Goal: Information Seeking & Learning: Learn about a topic

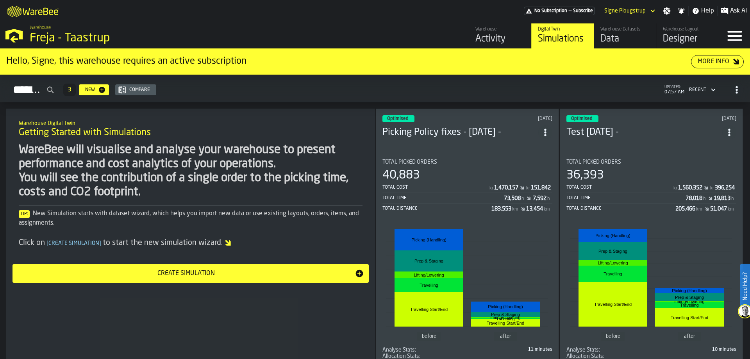
click at [511, 36] on div "Activity" at bounding box center [500, 39] width 50 height 12
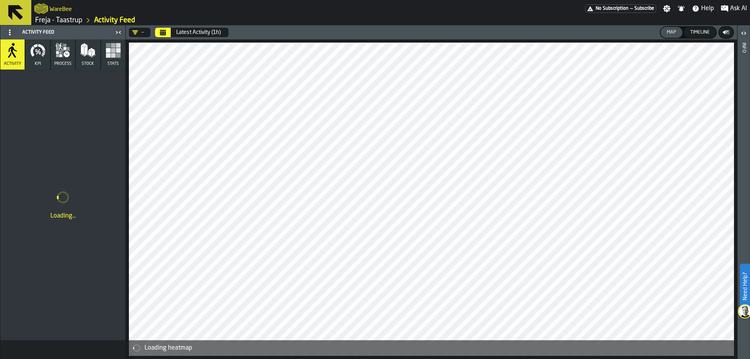
click at [60, 15] on div "WareBee" at bounding box center [309, 9] width 551 height 14
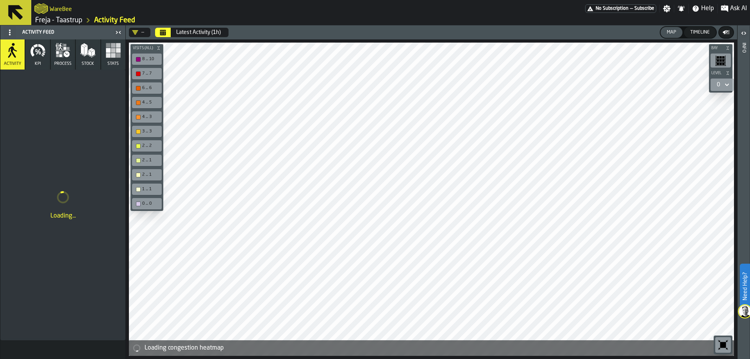
click at [60, 20] on link "Freja - Taastrup" at bounding box center [58, 20] width 47 height 9
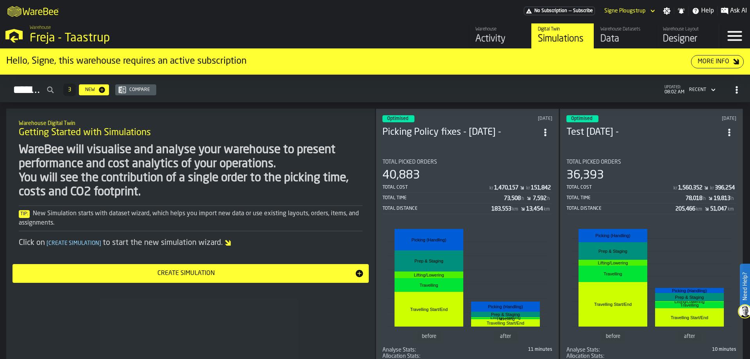
click at [495, 38] on div "Activity" at bounding box center [500, 39] width 50 height 12
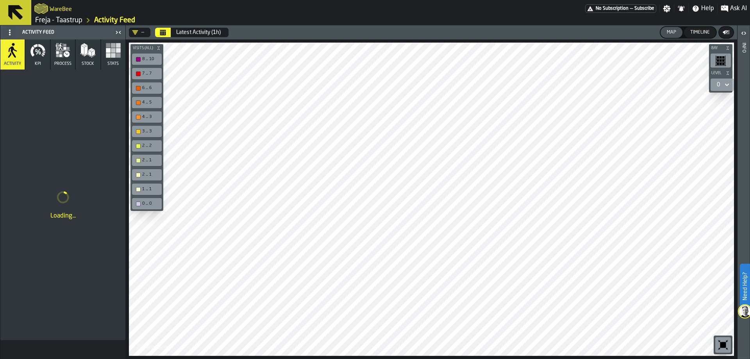
click at [169, 33] on button "Calendar" at bounding box center [163, 32] width 16 height 9
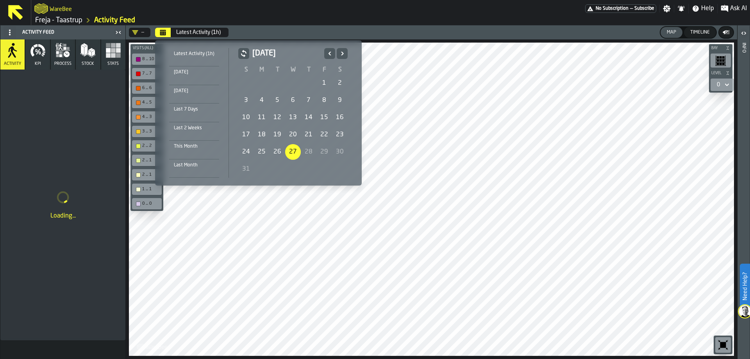
click at [292, 150] on div "27" at bounding box center [293, 152] width 16 height 16
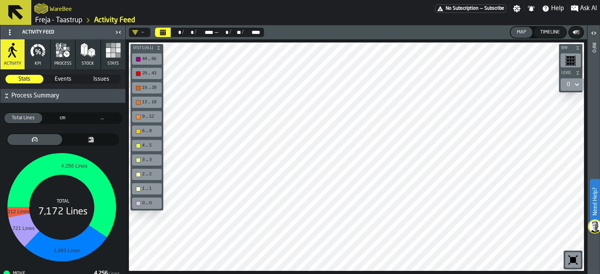
click at [59, 20] on link "Freja - Taastrup" at bounding box center [58, 20] width 47 height 9
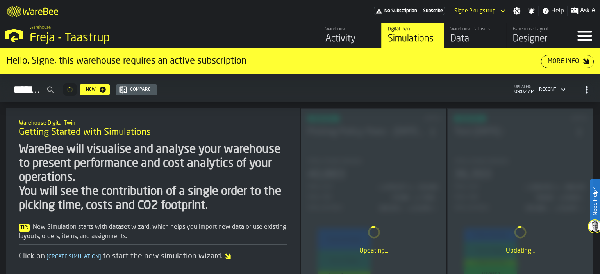
click at [467, 39] on div "Data" at bounding box center [475, 39] width 50 height 12
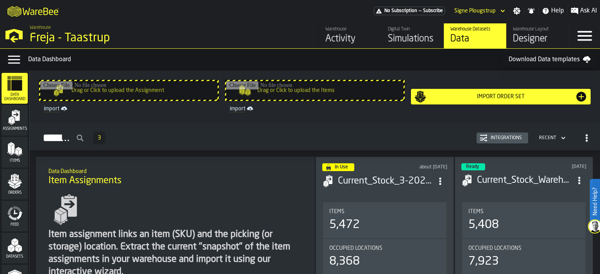
scroll to position [56, 0]
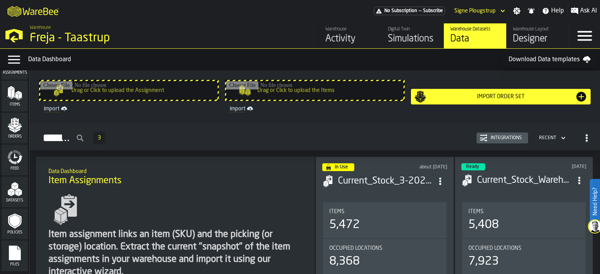
click at [16, 248] on icon "menu Files" at bounding box center [15, 253] width 12 height 15
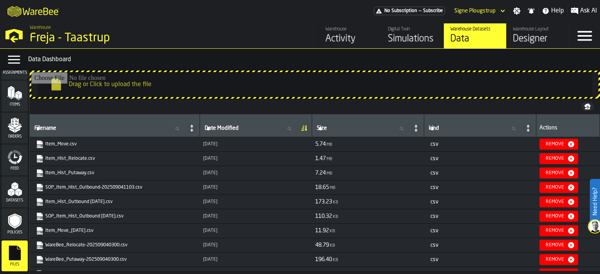
click at [121, 189] on link "SOP_Item_Hist_Outbound-202509041103.csv" at bounding box center [114, 188] width 156 height 8
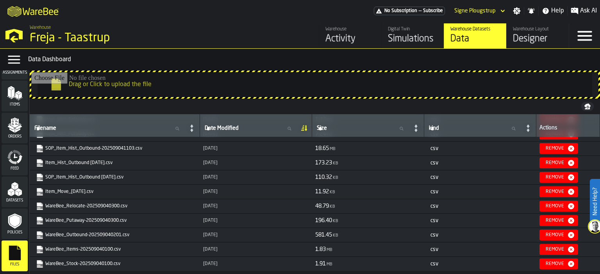
click at [119, 235] on link "WareBee_Outbound-202509040201.csv" at bounding box center [114, 236] width 156 height 8
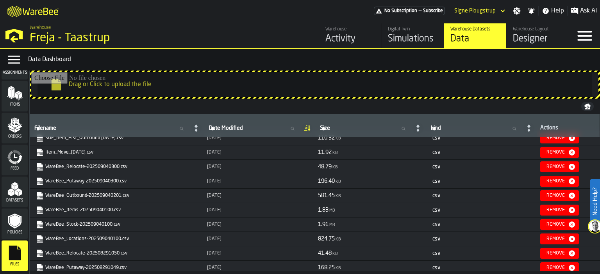
scroll to position [117, 0]
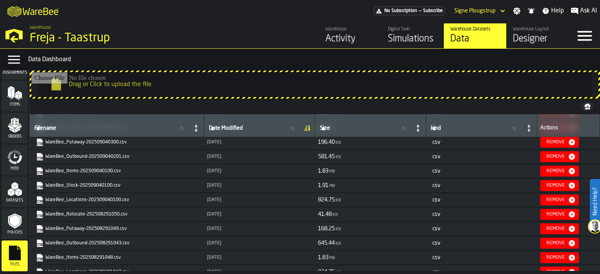
click at [112, 244] on link "WareBee_Outbound-202508291043.csv" at bounding box center [116, 244] width 160 height 8
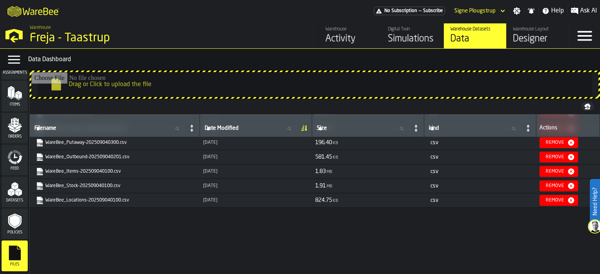
scroll to position [0, 0]
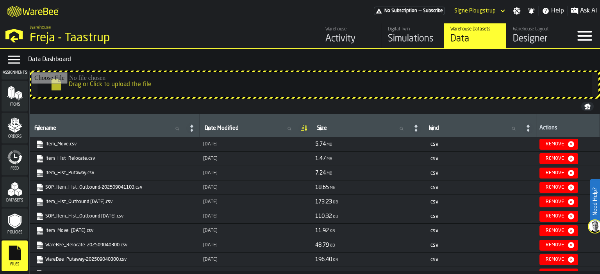
click at [60, 187] on link "SOP_Item_Hist_Outbound-202509041103.csv" at bounding box center [114, 188] width 156 height 8
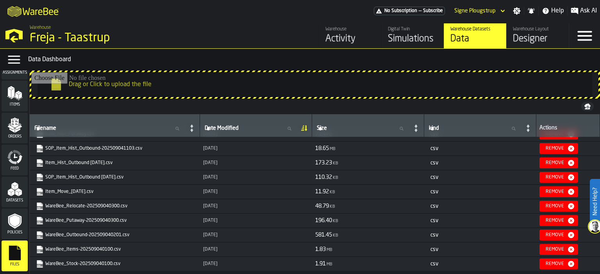
scroll to position [117, 0]
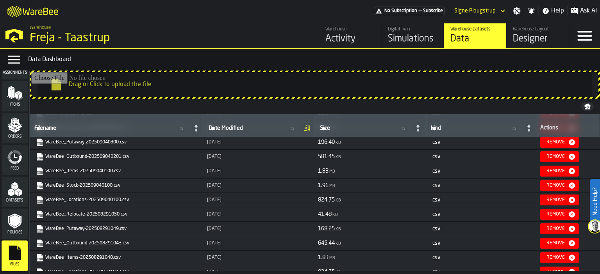
click at [53, 243] on link "WareBee_Outbound-202508291043.csv" at bounding box center [116, 244] width 160 height 8
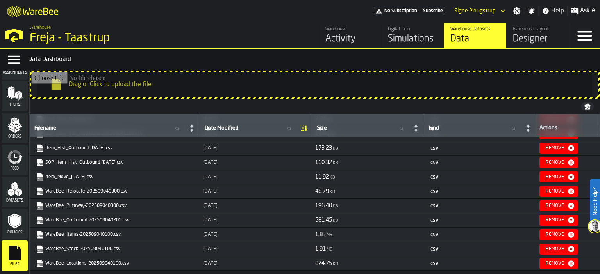
scroll to position [0, 0]
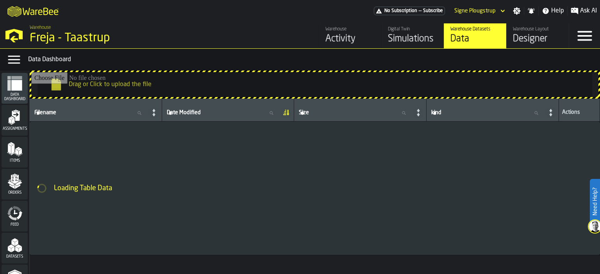
click at [328, 35] on div "Activity" at bounding box center [350, 39] width 50 height 12
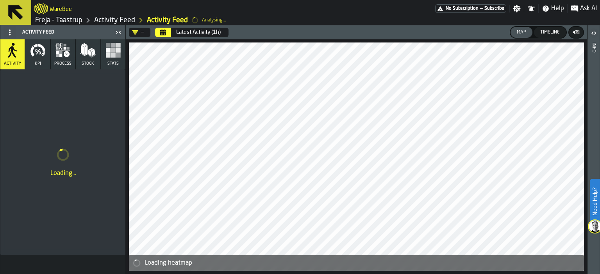
click at [157, 29] on button "Calendar" at bounding box center [163, 32] width 16 height 9
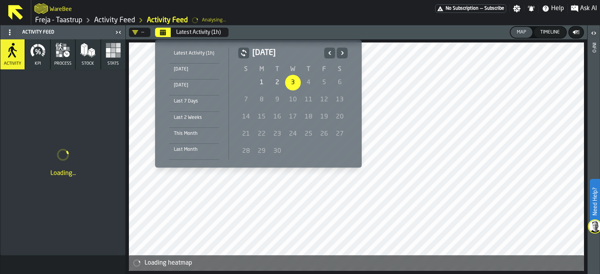
click at [241, 54] on icon "button-" at bounding box center [243, 53] width 5 height 7
click at [328, 52] on icon "Previous" at bounding box center [329, 53] width 3 height 4
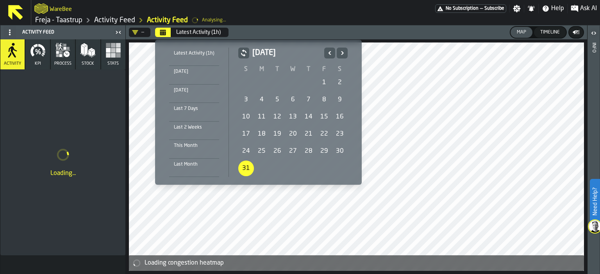
click at [243, 168] on div "31" at bounding box center [246, 169] width 16 height 16
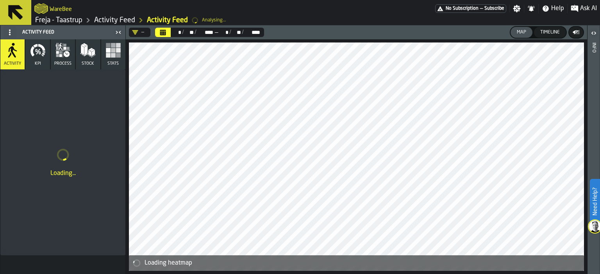
click at [170, 34] on button "Calendar" at bounding box center [163, 32] width 16 height 9
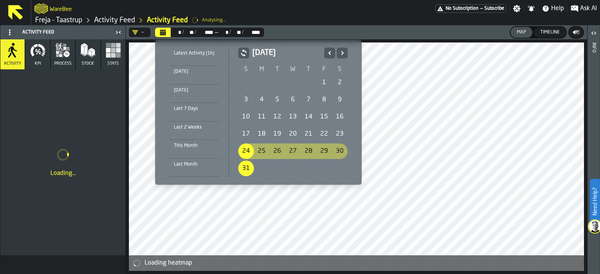
click at [245, 153] on div "24" at bounding box center [246, 152] width 16 height 16
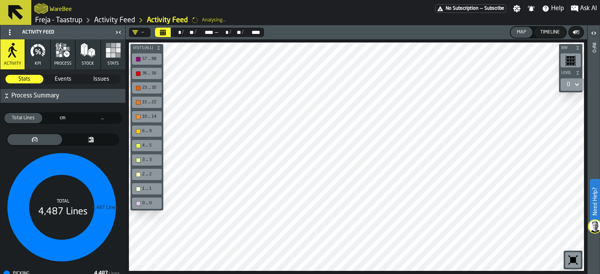
click at [67, 18] on link "Freja - Taastrup" at bounding box center [58, 20] width 47 height 9
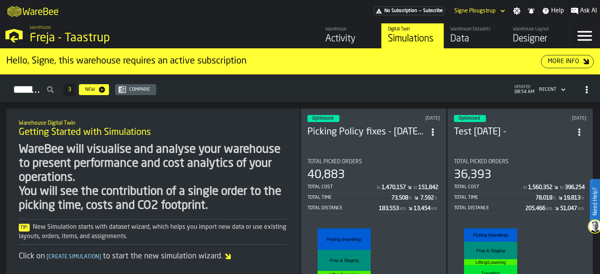
click at [363, 37] on div "Activity" at bounding box center [350, 39] width 50 height 12
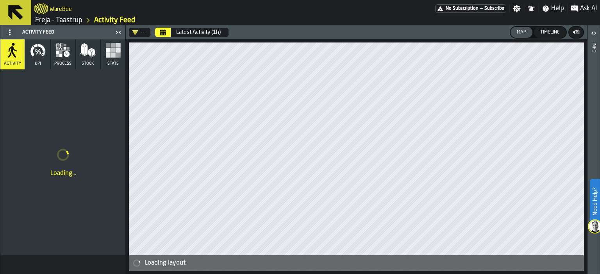
click at [34, 56] on icon "button" at bounding box center [38, 51] width 16 height 16
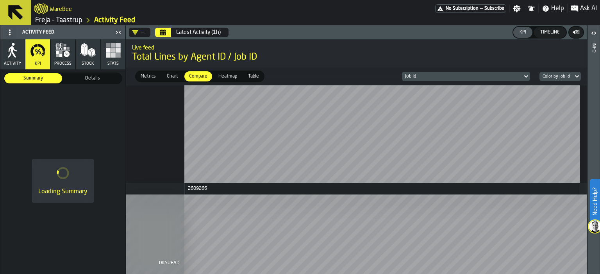
click at [153, 78] on span "Metrics" at bounding box center [147, 76] width 21 height 7
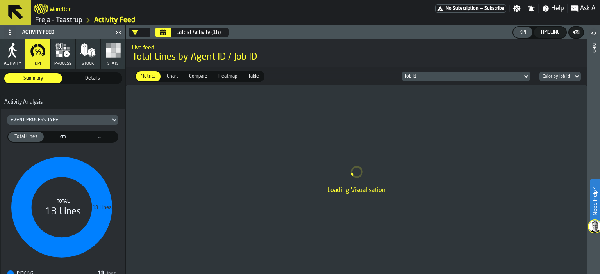
click at [76, 79] on span "Details" at bounding box center [92, 78] width 55 height 7
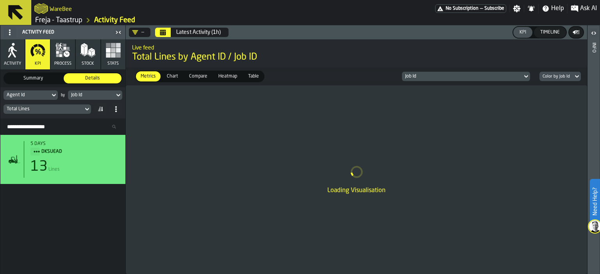
click at [53, 93] on icon at bounding box center [54, 95] width 8 height 9
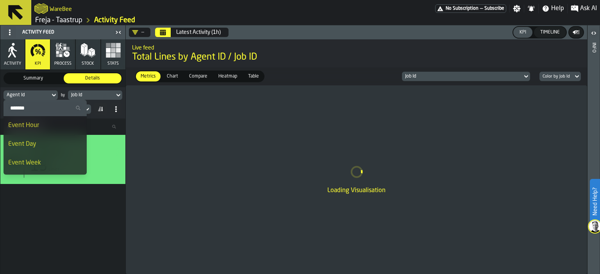
click at [39, 94] on div "Agent Id" at bounding box center [27, 95] width 40 height 5
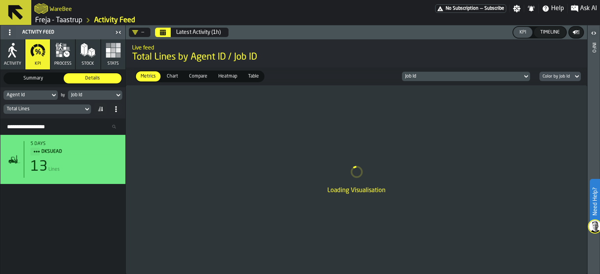
click at [39, 94] on div "Agent Id" at bounding box center [27, 95] width 40 height 5
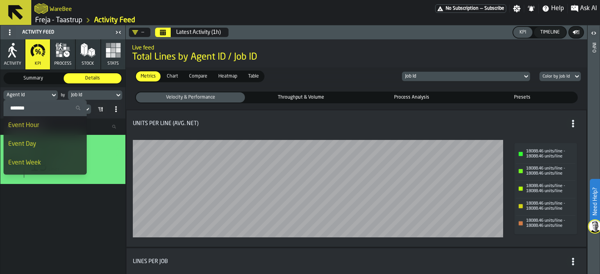
click at [39, 106] on input "Search" at bounding box center [45, 108] width 77 height 10
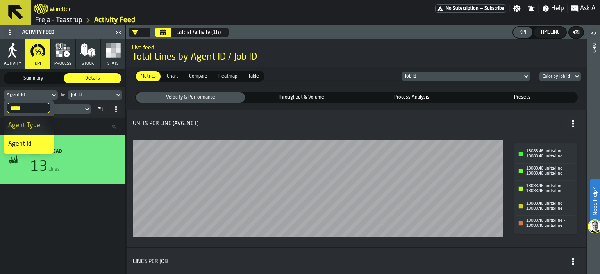
type input "*****"
click at [36, 123] on span "Agent Type" at bounding box center [24, 126] width 32 height 6
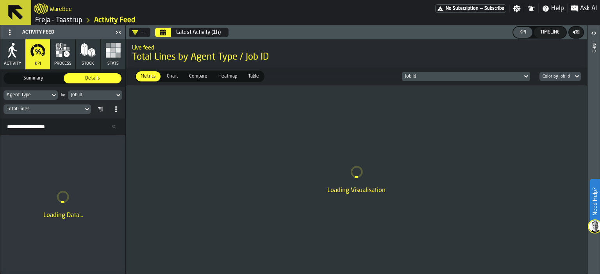
click at [91, 93] on div "Job Id" at bounding box center [91, 95] width 40 height 5
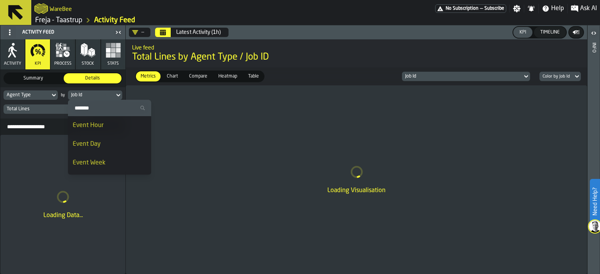
click at [88, 107] on input "Search" at bounding box center [109, 108] width 77 height 10
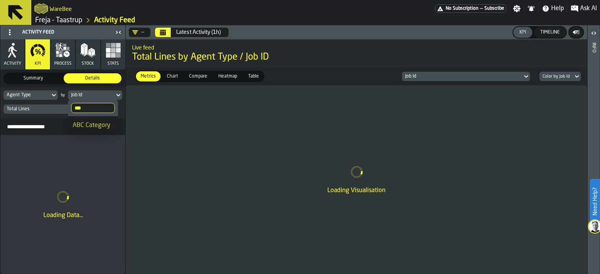
type input "***"
click at [93, 125] on span "ABC Category" at bounding box center [92, 126] width 38 height 6
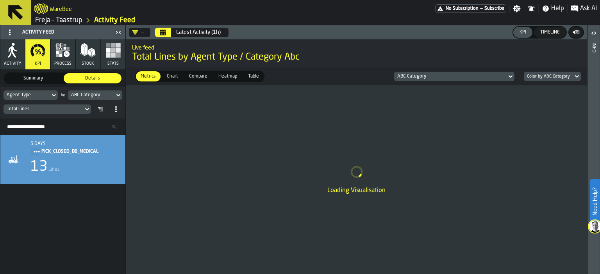
click at [229, 78] on span "Heatmap" at bounding box center [227, 76] width 25 height 7
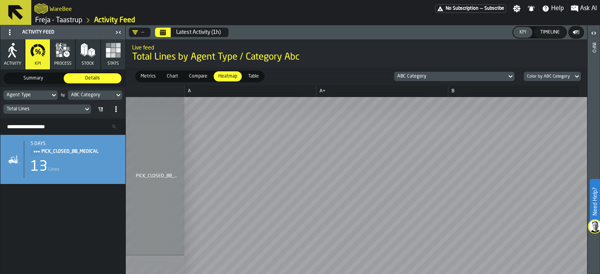
click at [162, 30] on icon "Calendar" at bounding box center [163, 30] width 6 height 1
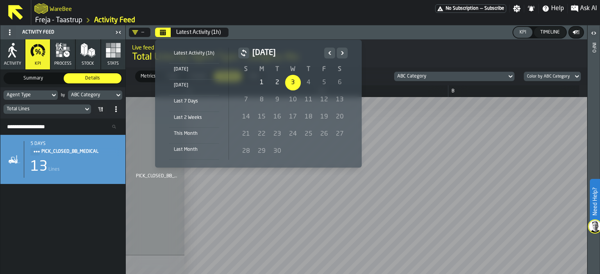
click at [242, 53] on icon "button-" at bounding box center [244, 52] width 8 height 9
click at [331, 53] on icon "Previous" at bounding box center [330, 52] width 8 height 9
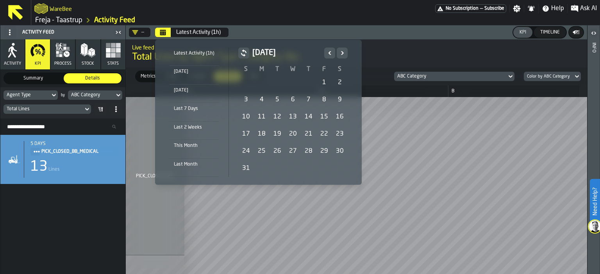
click at [320, 82] on div "1" at bounding box center [324, 83] width 16 height 16
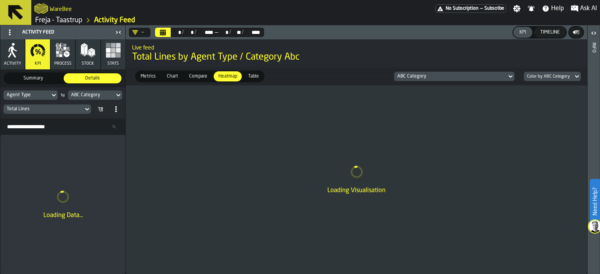
click at [52, 128] on input "Search Resources..." at bounding box center [63, 127] width 119 height 10
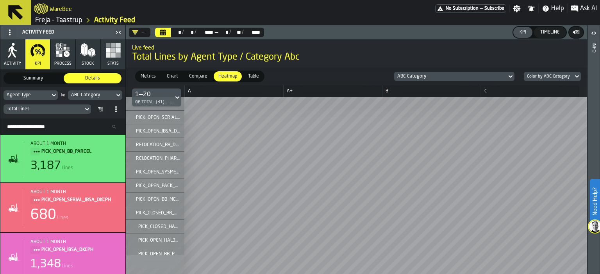
click at [39, 123] on input "Search Resources..." at bounding box center [63, 127] width 119 height 10
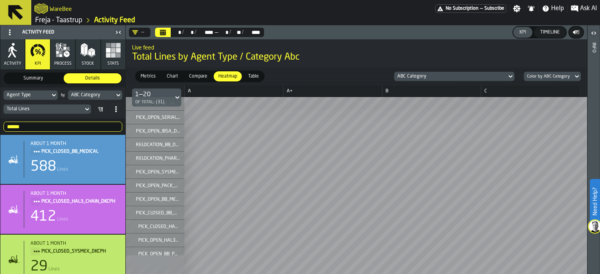
type input "******"
click at [253, 75] on span "Table" at bounding box center [253, 76] width 17 height 7
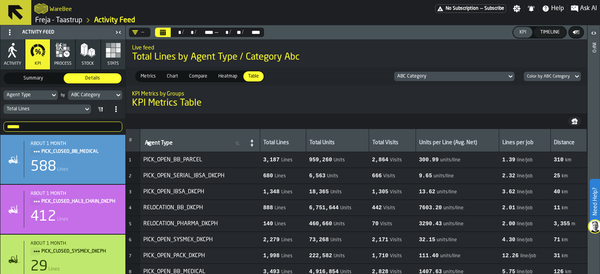
click at [52, 91] on icon at bounding box center [54, 95] width 8 height 9
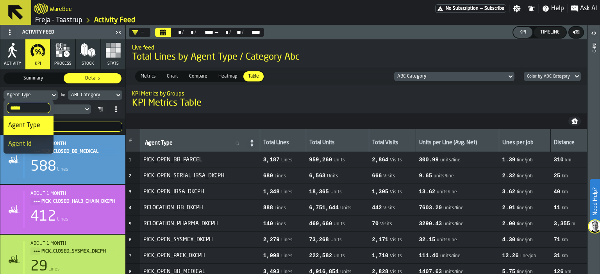
click at [35, 107] on input "*****" at bounding box center [29, 108] width 44 height 10
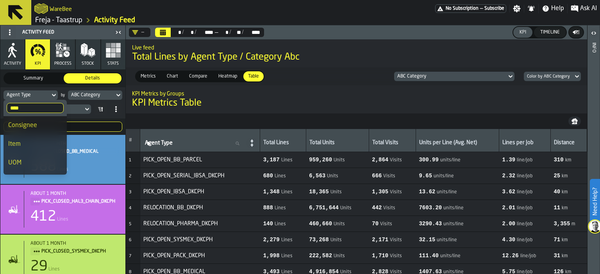
type input "****"
click at [27, 142] on div "Item" at bounding box center [35, 144] width 54 height 9
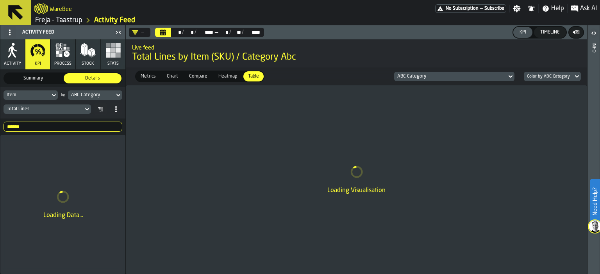
click at [100, 111] on icon at bounding box center [100, 109] width 6 height 6
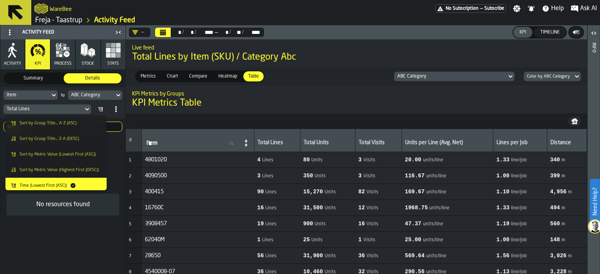
click at [71, 172] on span "Sort by Metric Value (Highest First (DESC))" at bounding box center [59, 170] width 79 height 5
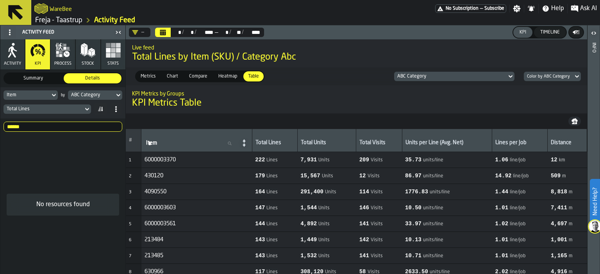
click at [167, 36] on button "Calendar" at bounding box center [163, 32] width 16 height 9
drag, startPoint x: 70, startPoint y: 126, endPoint x: -16, endPoint y: 125, distance: 85.9
click at [0, 125] on html "Need Help? WareBee No Subscription — Subscribe Settings Notifications Help Ask …" at bounding box center [300, 137] width 600 height 274
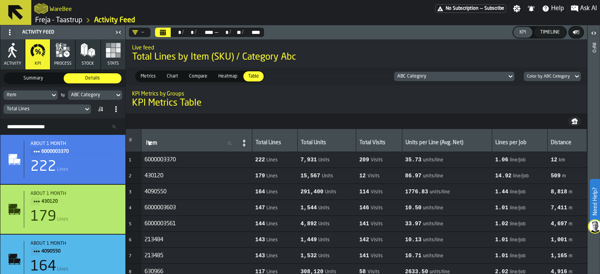
click at [11, 55] on icon "button" at bounding box center [13, 51] width 16 height 16
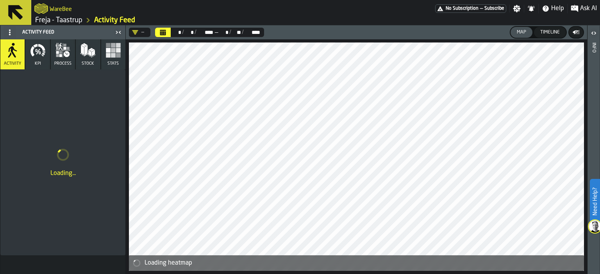
click at [39, 50] on icon "button" at bounding box center [38, 51] width 16 height 16
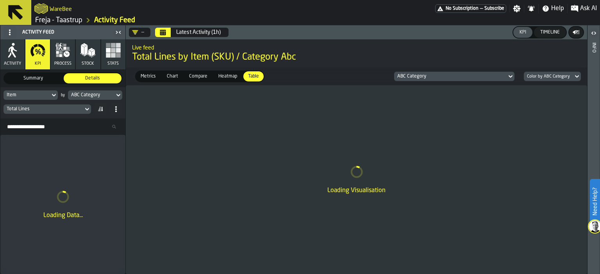
click at [143, 32] on div "—" at bounding box center [138, 32] width 12 height 6
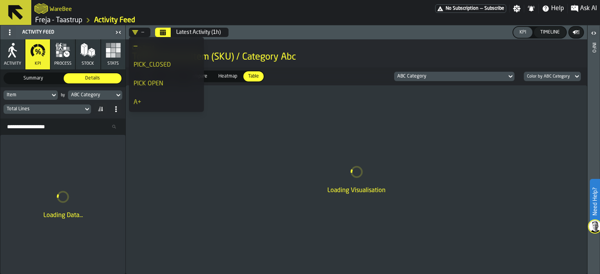
click at [154, 68] on div "PICK_CLOSED" at bounding box center [167, 65] width 66 height 9
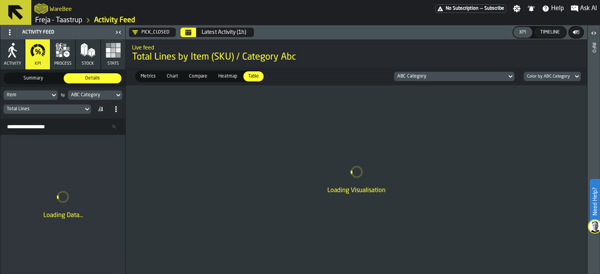
click at [98, 109] on icon at bounding box center [100, 109] width 6 height 6
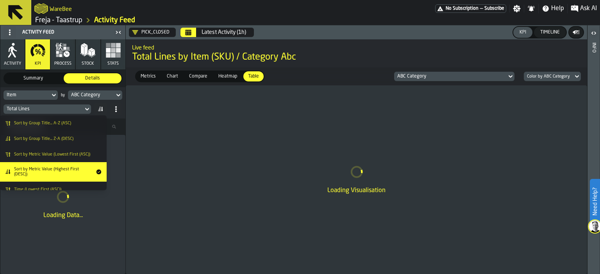
click at [103, 110] on icon at bounding box center [100, 109] width 6 height 6
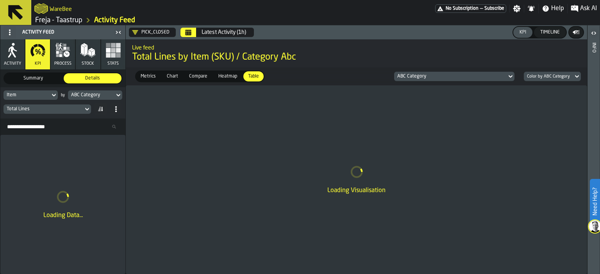
click at [185, 34] on icon "Calendar" at bounding box center [188, 32] width 6 height 6
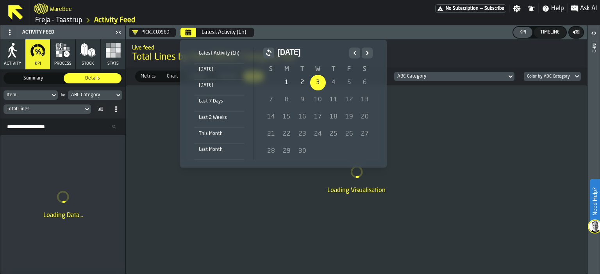
click at [354, 50] on icon "Previous" at bounding box center [355, 52] width 8 height 9
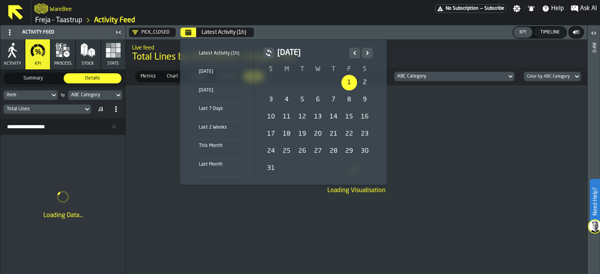
click at [344, 82] on div "1" at bounding box center [349, 83] width 16 height 16
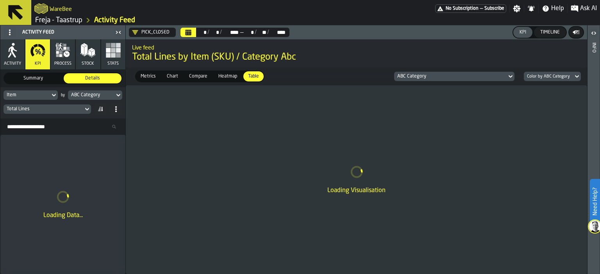
click at [101, 105] on span at bounding box center [100, 109] width 12 height 12
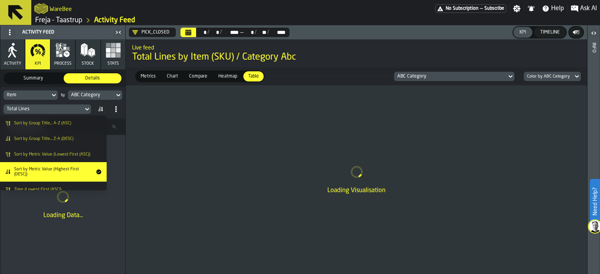
click at [58, 171] on span "Sort by Metric Value (Highest First (DESC))" at bounding box center [53, 172] width 78 height 10
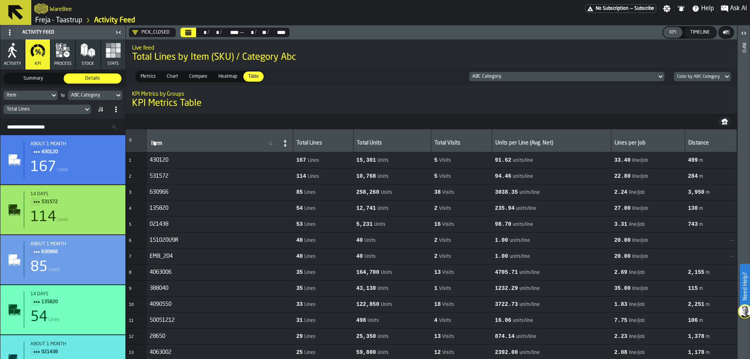
click at [52, 95] on icon at bounding box center [54, 95] width 8 height 9
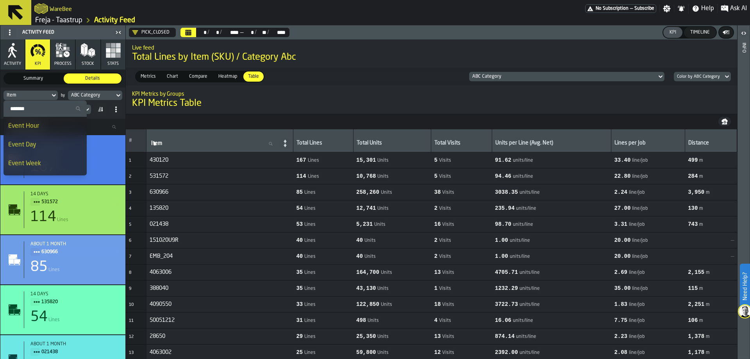
click at [52, 94] on icon at bounding box center [54, 95] width 8 height 9
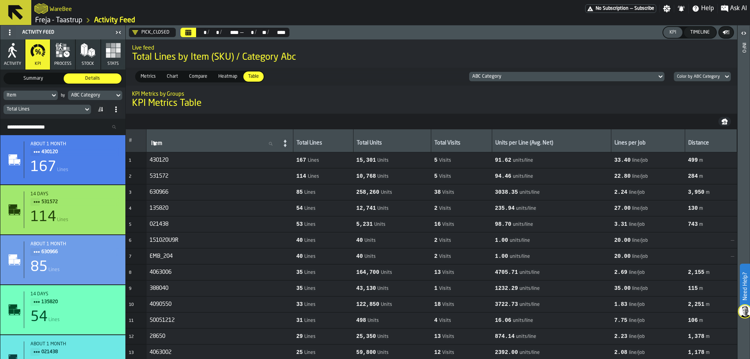
click at [97, 109] on span at bounding box center [100, 109] width 12 height 12
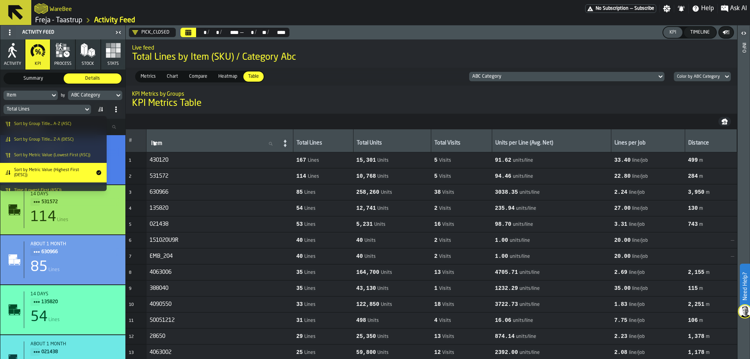
click at [228, 98] on h1 "KPI Metrics Table" at bounding box center [431, 103] width 599 height 12
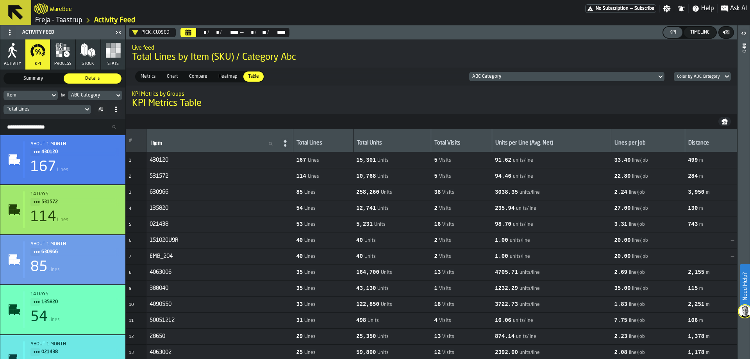
click at [200, 161] on span "430120" at bounding box center [220, 160] width 140 height 6
click at [290, 143] on icon at bounding box center [285, 143] width 11 height 11
click at [290, 141] on icon at bounding box center [285, 143] width 11 height 11
click at [166, 161] on span "430120" at bounding box center [159, 160] width 19 height 6
drag, startPoint x: 144, startPoint y: 160, endPoint x: 172, endPoint y: 160, distance: 27.7
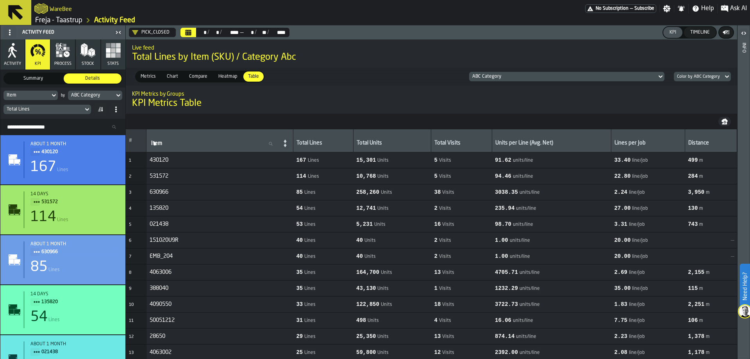
click at [172, 160] on tr "1 430120 167 Lines 15,301 Units 5 Visits 91.62 units/line 33.40 line/job 499 m" at bounding box center [431, 160] width 611 height 16
drag, startPoint x: 172, startPoint y: 160, endPoint x: 140, endPoint y: 160, distance: 32.0
click at [140, 160] on tr "1 430120 167 Lines 15,301 Units 5 Visits 91.62 units/line 33.40 line/job 499 m" at bounding box center [431, 160] width 611 height 16
click at [311, 159] on td "167 Lines" at bounding box center [323, 160] width 60 height 16
drag, startPoint x: 307, startPoint y: 159, endPoint x: 344, endPoint y: 160, distance: 36.7
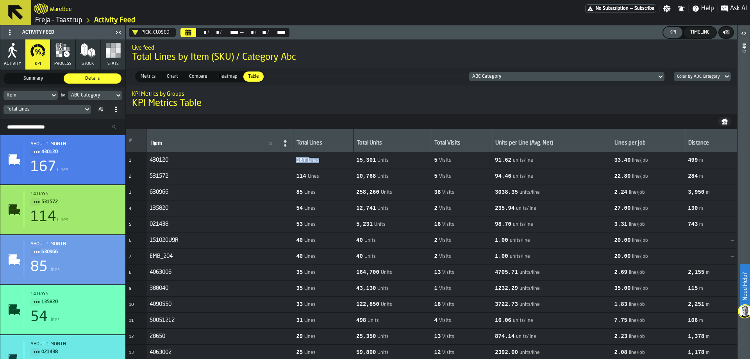
click at [344, 160] on tr "1 430120 167 Lines 15,301 Units 5 Visits 91.62 units/line 33.40 line/job 499 m" at bounding box center [431, 160] width 611 height 16
click at [344, 160] on span "167 Lines" at bounding box center [323, 160] width 54 height 6
drag, startPoint x: 148, startPoint y: 159, endPoint x: 173, endPoint y: 161, distance: 24.3
click at [173, 161] on td "430120" at bounding box center [219, 160] width 147 height 16
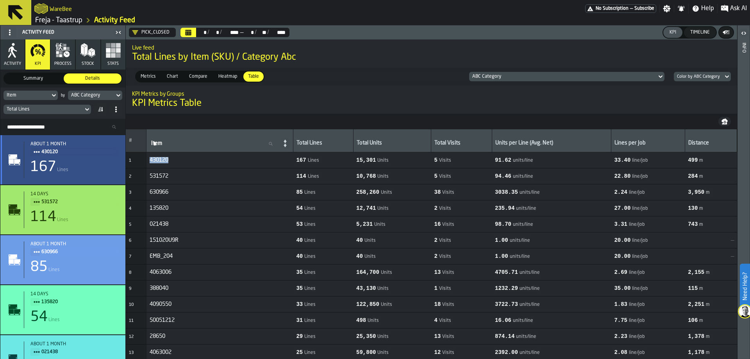
drag, startPoint x: 57, startPoint y: 174, endPoint x: 175, endPoint y: 118, distance: 130.8
click at [175, 118] on nav at bounding box center [431, 122] width 611 height 16
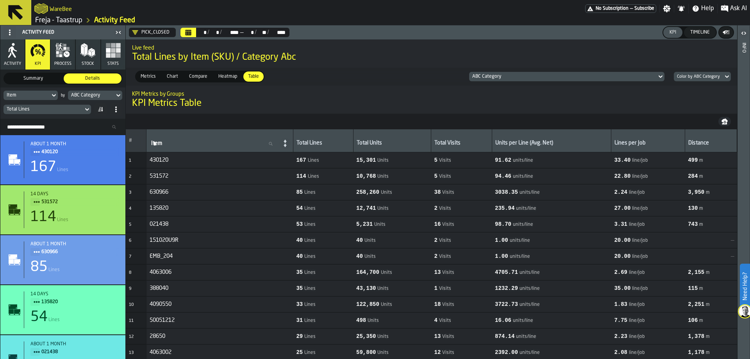
click at [84, 130] on input "Search Resources..." at bounding box center [63, 127] width 119 height 10
click at [114, 108] on icon at bounding box center [116, 109] width 6 height 6
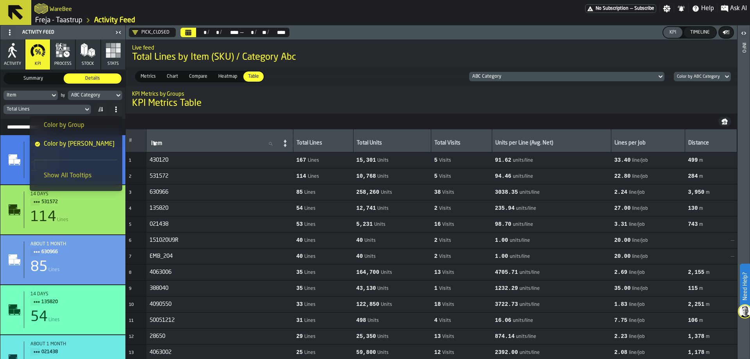
scroll to position [13, 0]
click at [115, 110] on icon at bounding box center [116, 109] width 6 height 6
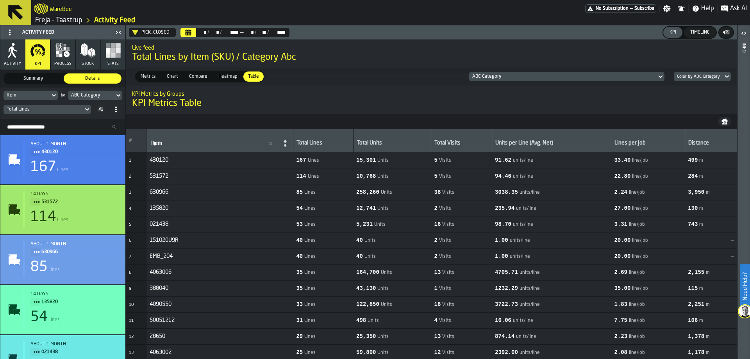
click at [116, 96] on icon at bounding box center [118, 95] width 8 height 9
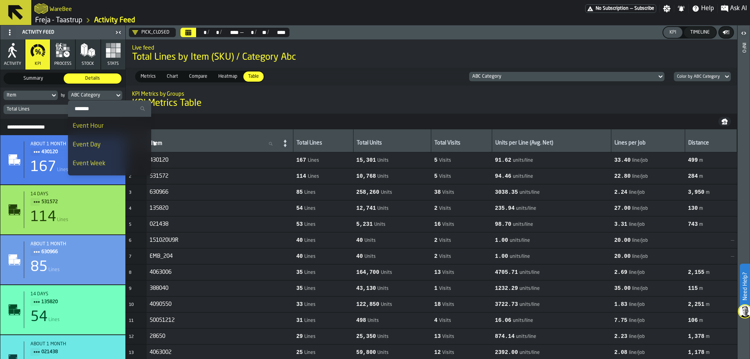
click at [118, 95] on icon at bounding box center [118, 95] width 4 height 3
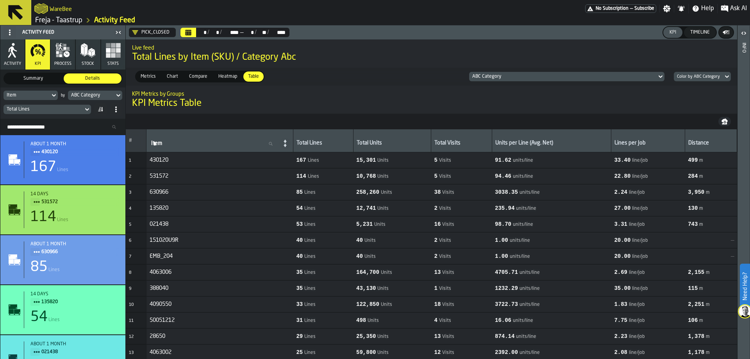
click at [85, 108] on icon at bounding box center [87, 109] width 8 height 9
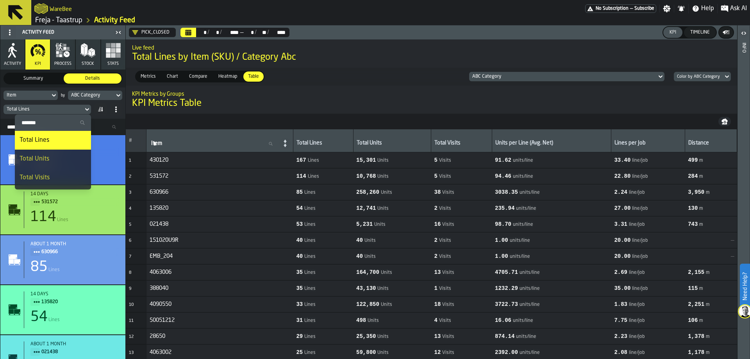
scroll to position [54, 0]
click at [226, 105] on h1 "KPI Metrics Table" at bounding box center [431, 103] width 599 height 12
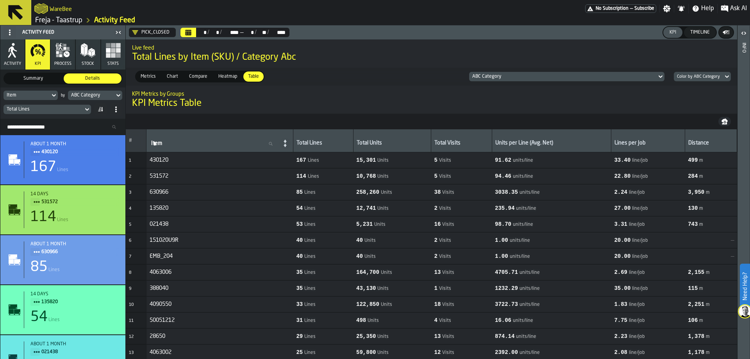
click at [599, 75] on icon at bounding box center [660, 76] width 8 height 9
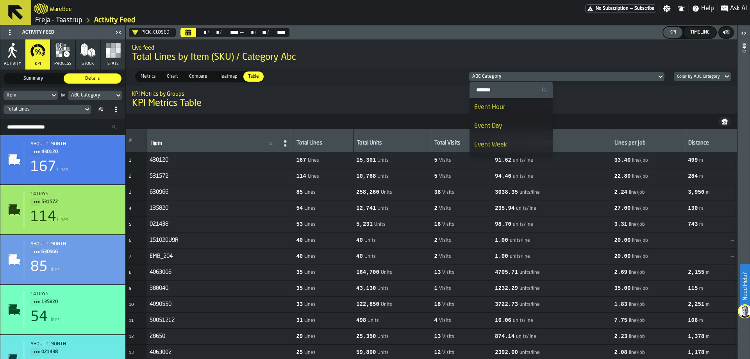
click at [599, 75] on icon at bounding box center [660, 76] width 8 height 9
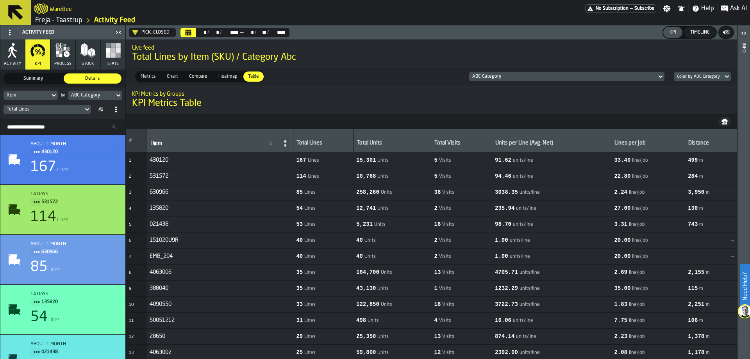
click at [599, 74] on div "Color by ABC Category" at bounding box center [698, 77] width 49 height 8
click at [599, 113] on div "Color by ABC Category" at bounding box center [697, 114] width 41 height 19
click at [599, 120] on icon "button-" at bounding box center [724, 121] width 6 height 4
